Goal: Task Accomplishment & Management: Use online tool/utility

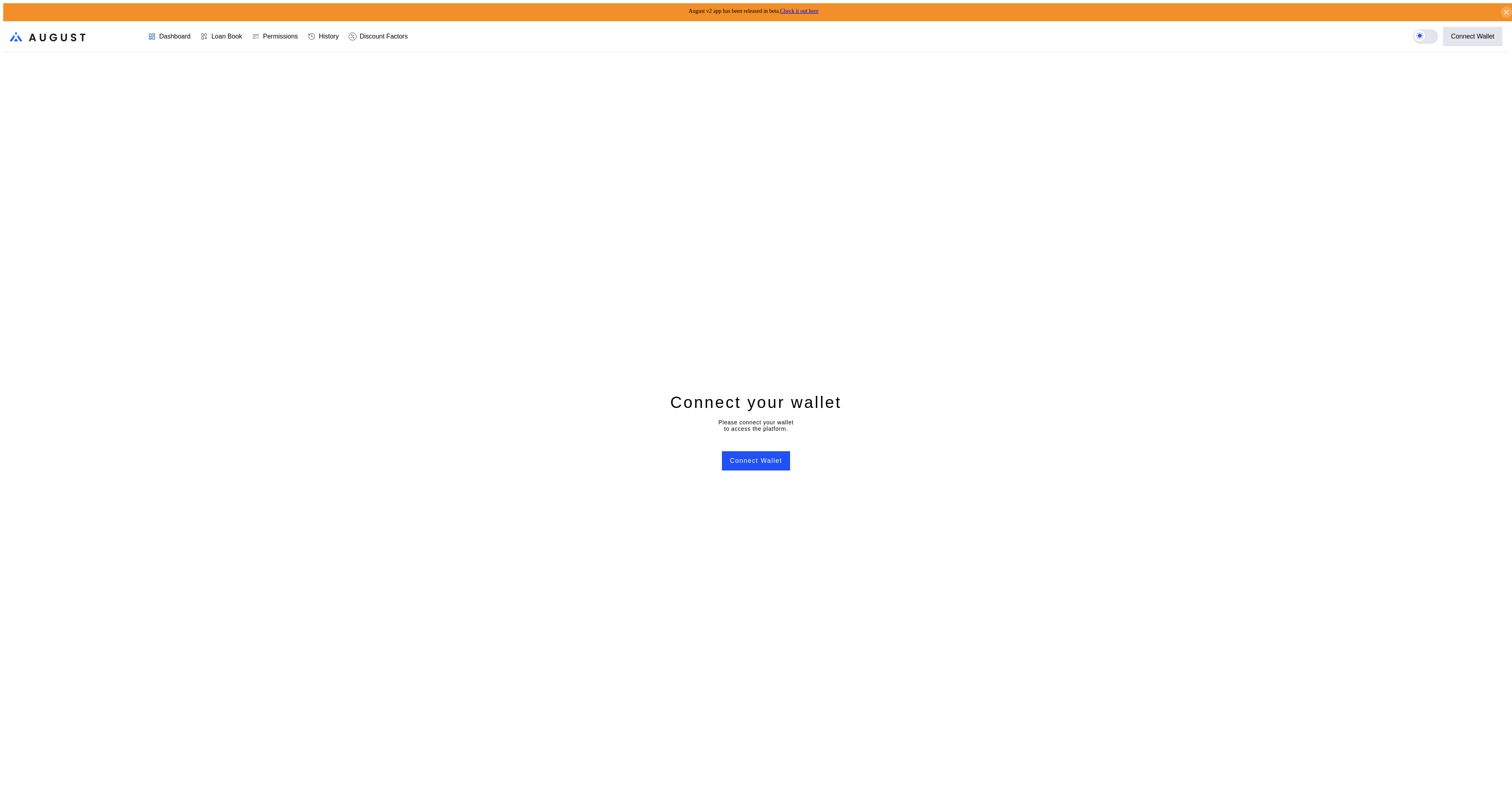
click at [783, 447] on div "Connect your wallet Please connect your wallet to access the platform. Connect …" at bounding box center [755, 431] width 1506 height 758
click at [781, 451] on button "Connect Wallet" at bounding box center [756, 461] width 68 height 19
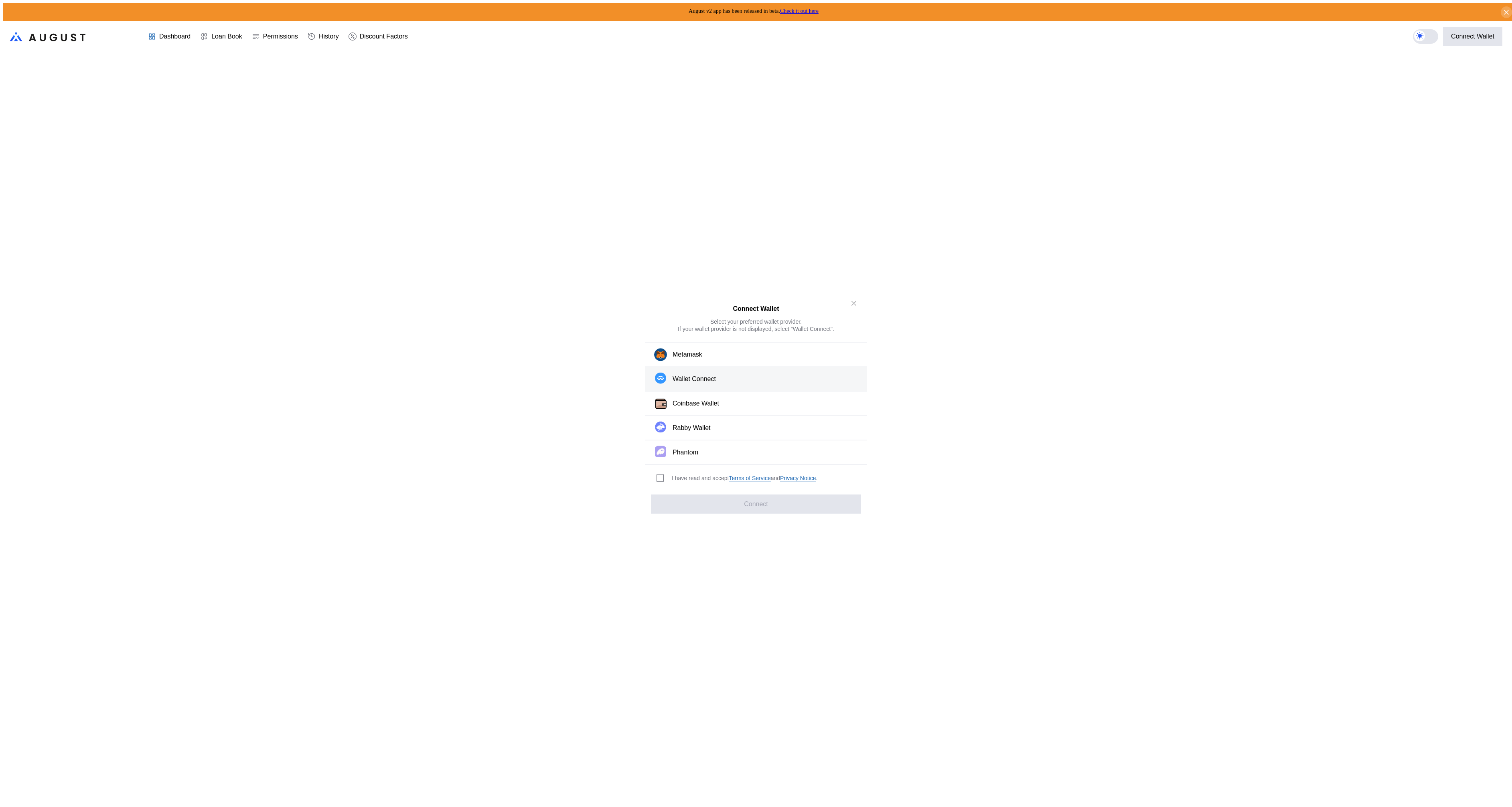
click at [700, 381] on div "Wallet Connect" at bounding box center [694, 379] width 43 height 8
click at [658, 475] on span "modal" at bounding box center [660, 478] width 6 height 6
click at [852, 307] on icon "close modal" at bounding box center [854, 303] width 8 height 8
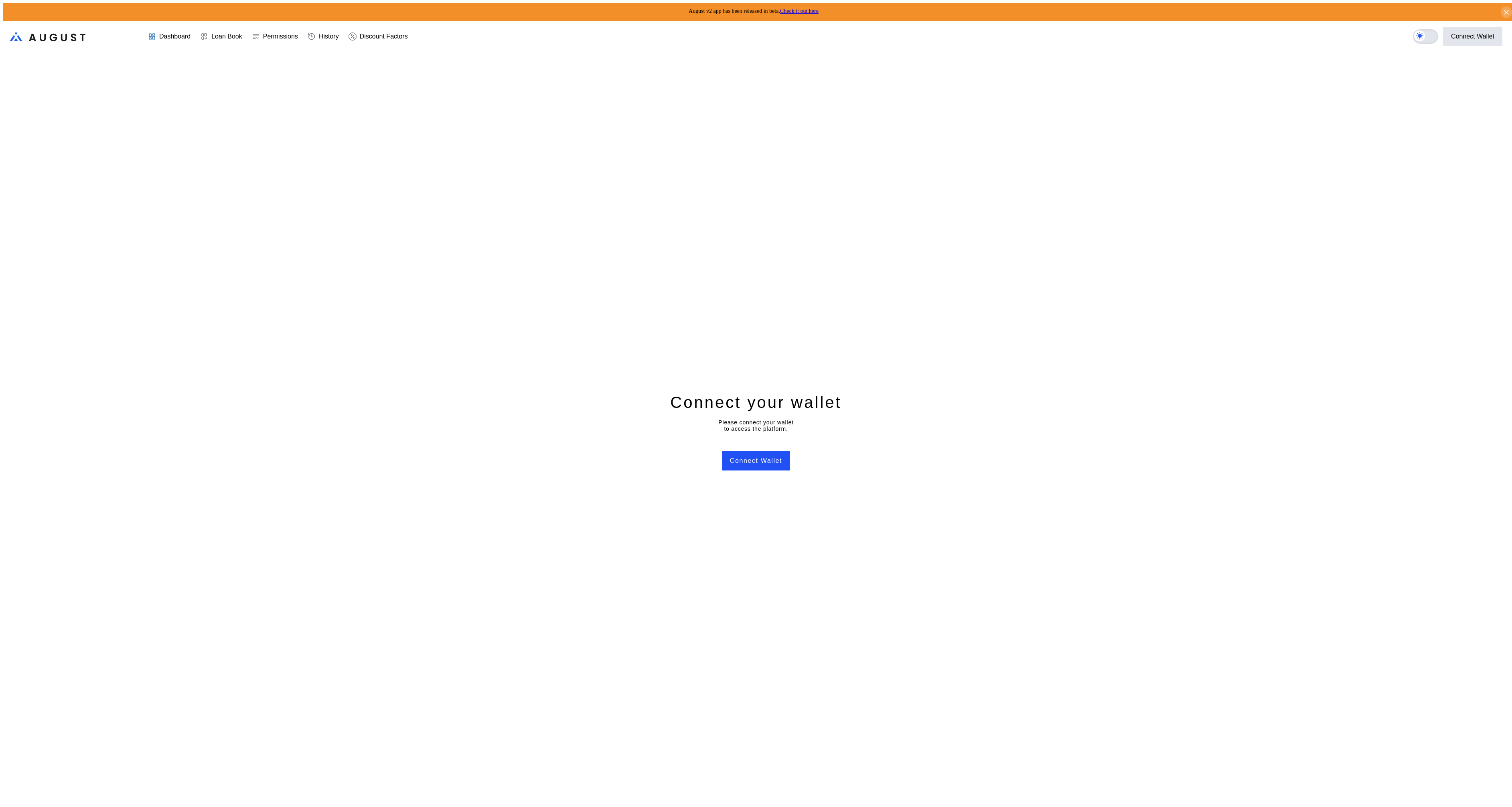
click at [1420, 35] on icon at bounding box center [1420, 36] width 8 height 8
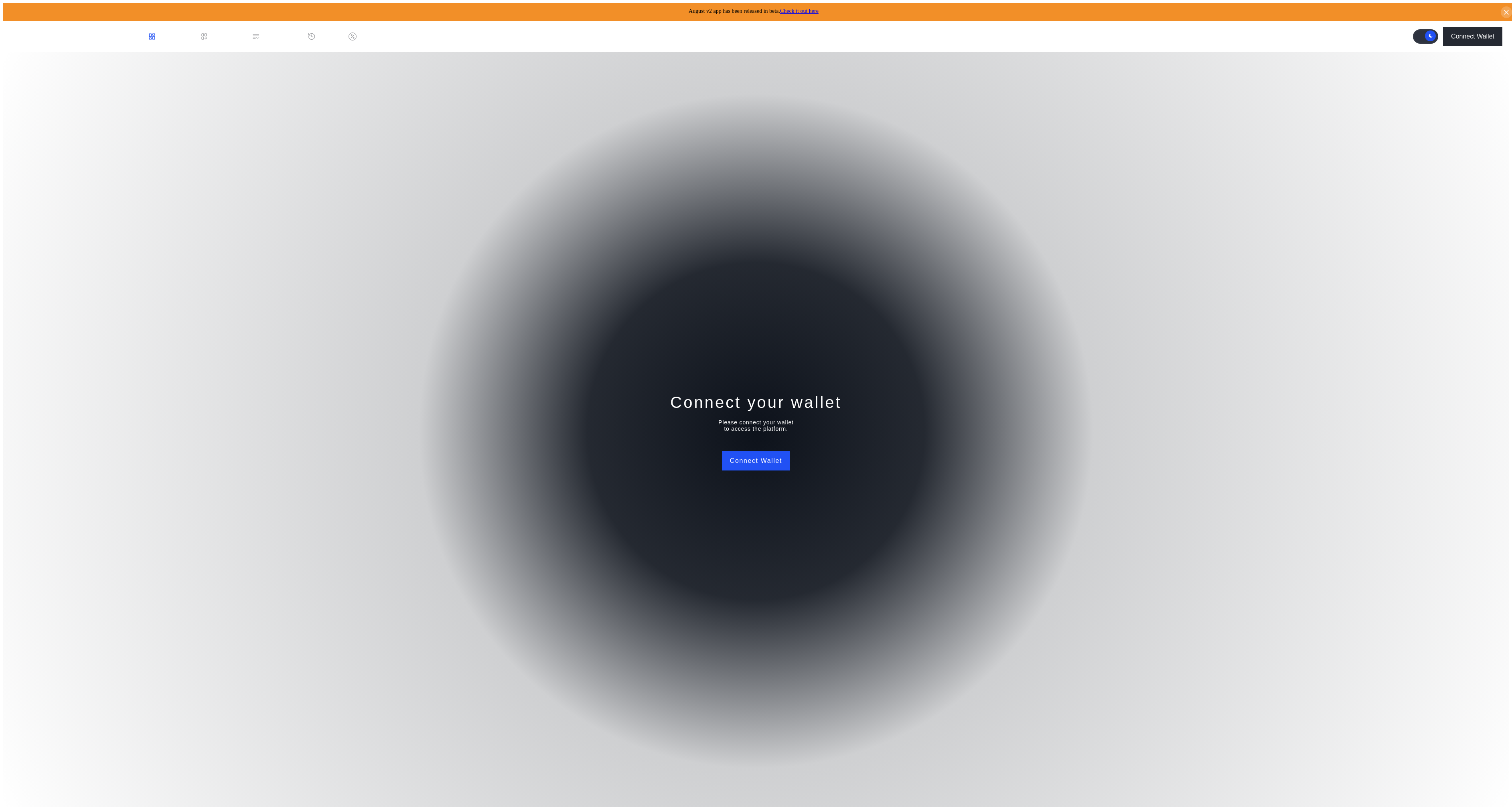
click at [1426, 35] on label at bounding box center [1425, 36] width 25 height 14
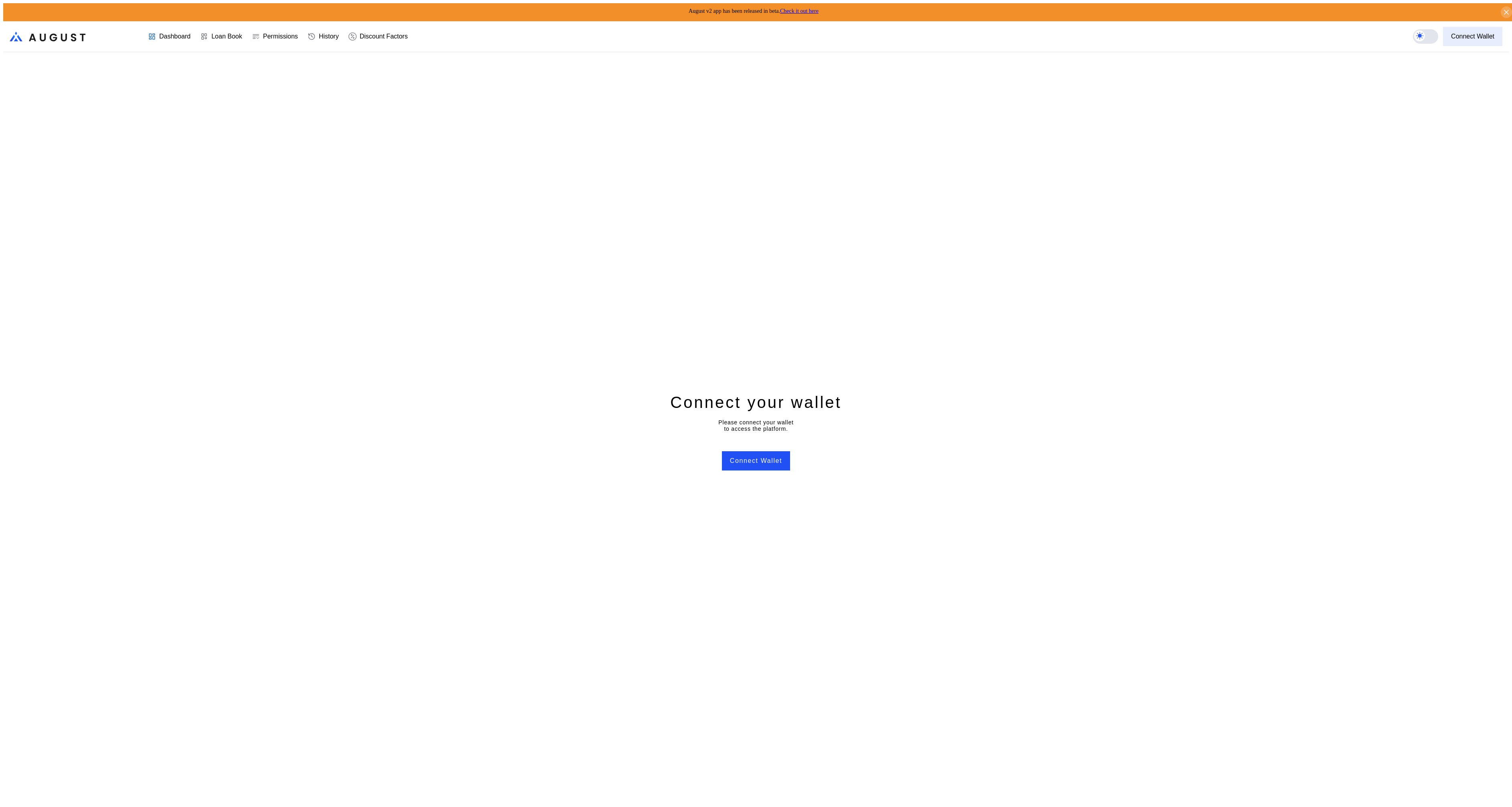
click at [1457, 36] on div "Connect Wallet" at bounding box center [1473, 36] width 43 height 7
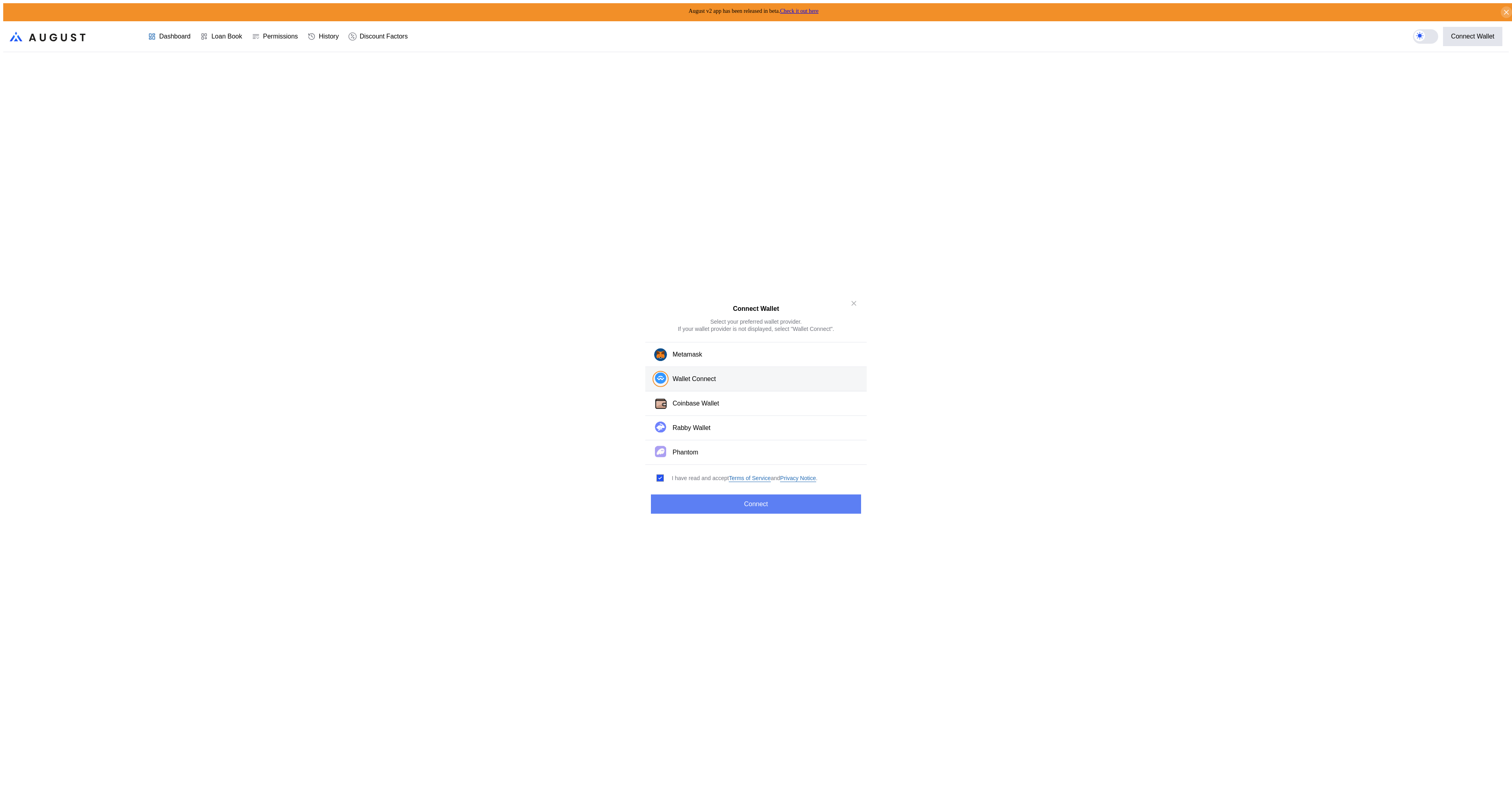
click at [706, 491] on div "Connect Wallet Select your preferred wallet provider. If your wallet provider i…" at bounding box center [755, 404] width 221 height 227
click at [711, 499] on button "Connect" at bounding box center [756, 504] width 210 height 19
